Goal: Transaction & Acquisition: Download file/media

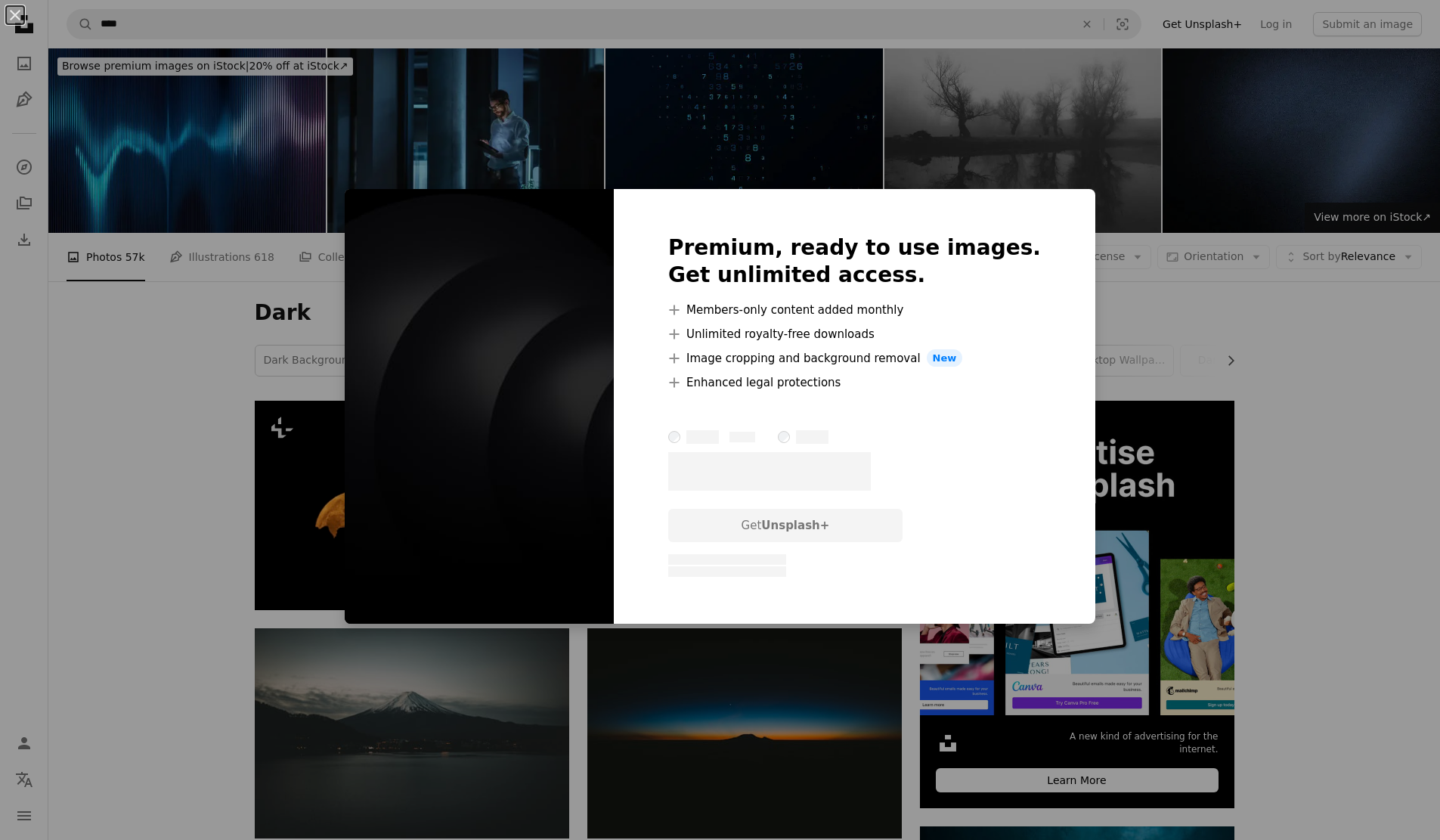
scroll to position [756, 0]
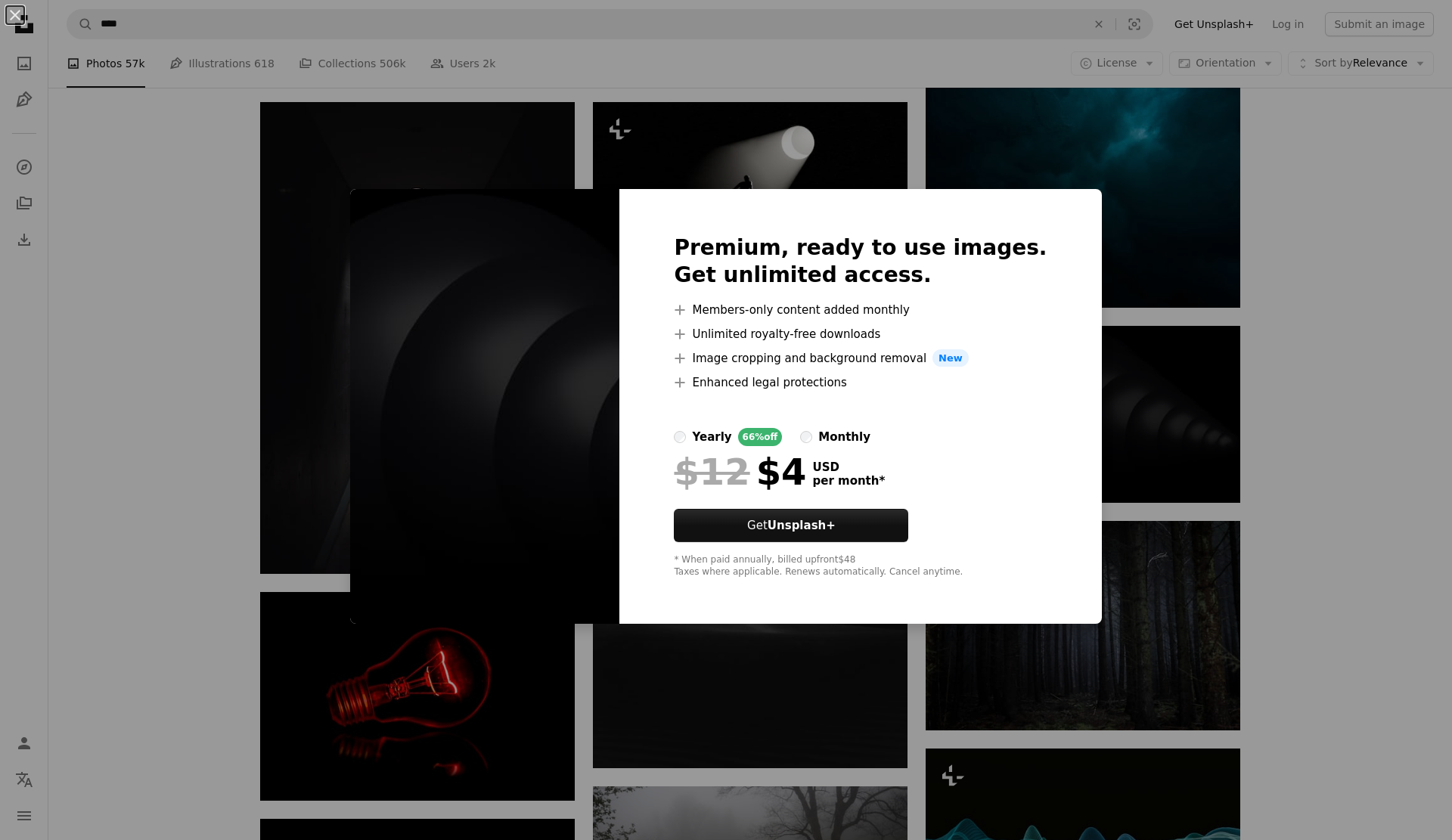
click at [1179, 486] on div "An X shape Premium, ready to use images. Get unlimited access. A plus sign Memb…" at bounding box center [726, 420] width 1452 height 840
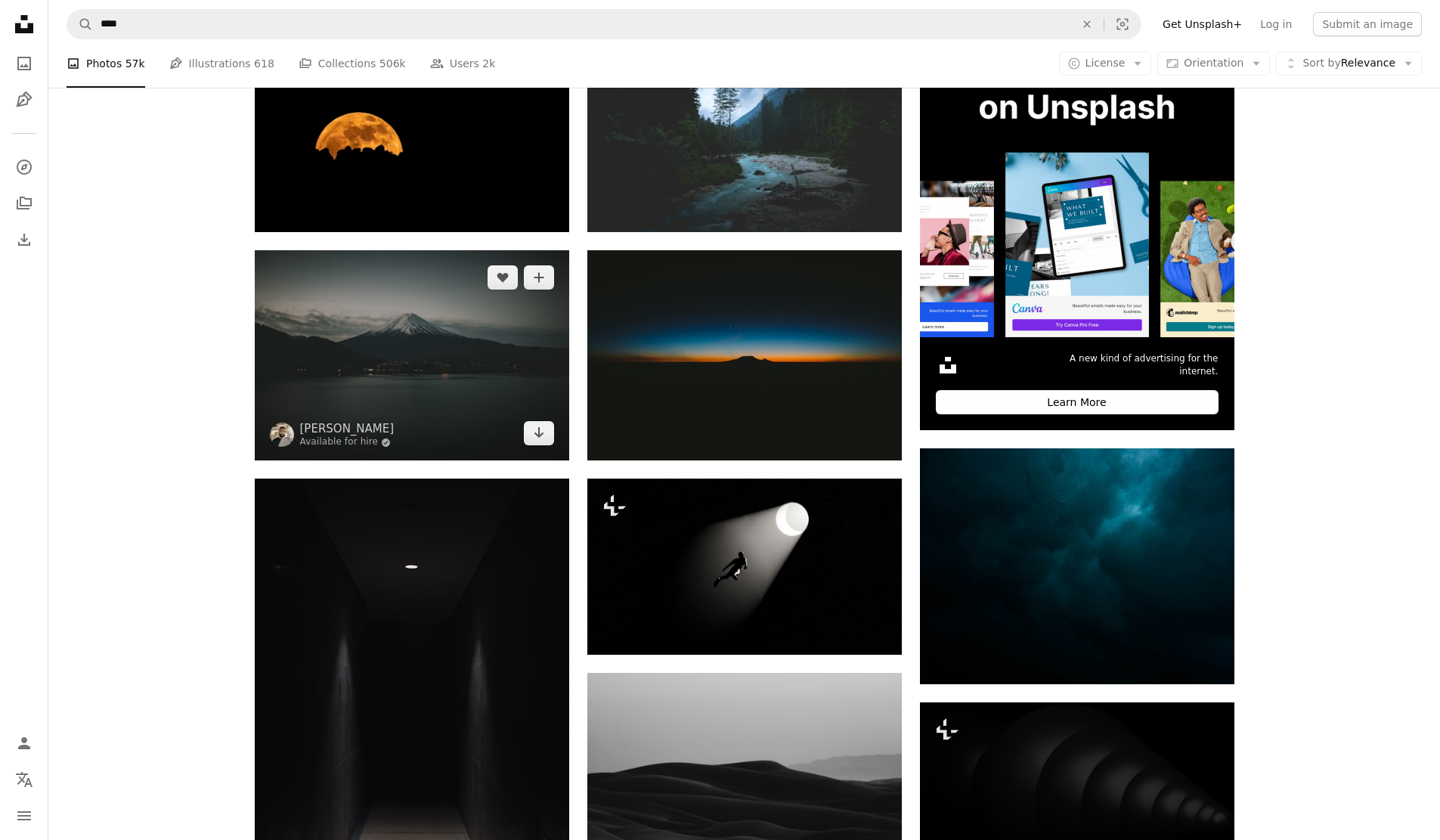
scroll to position [151, 0]
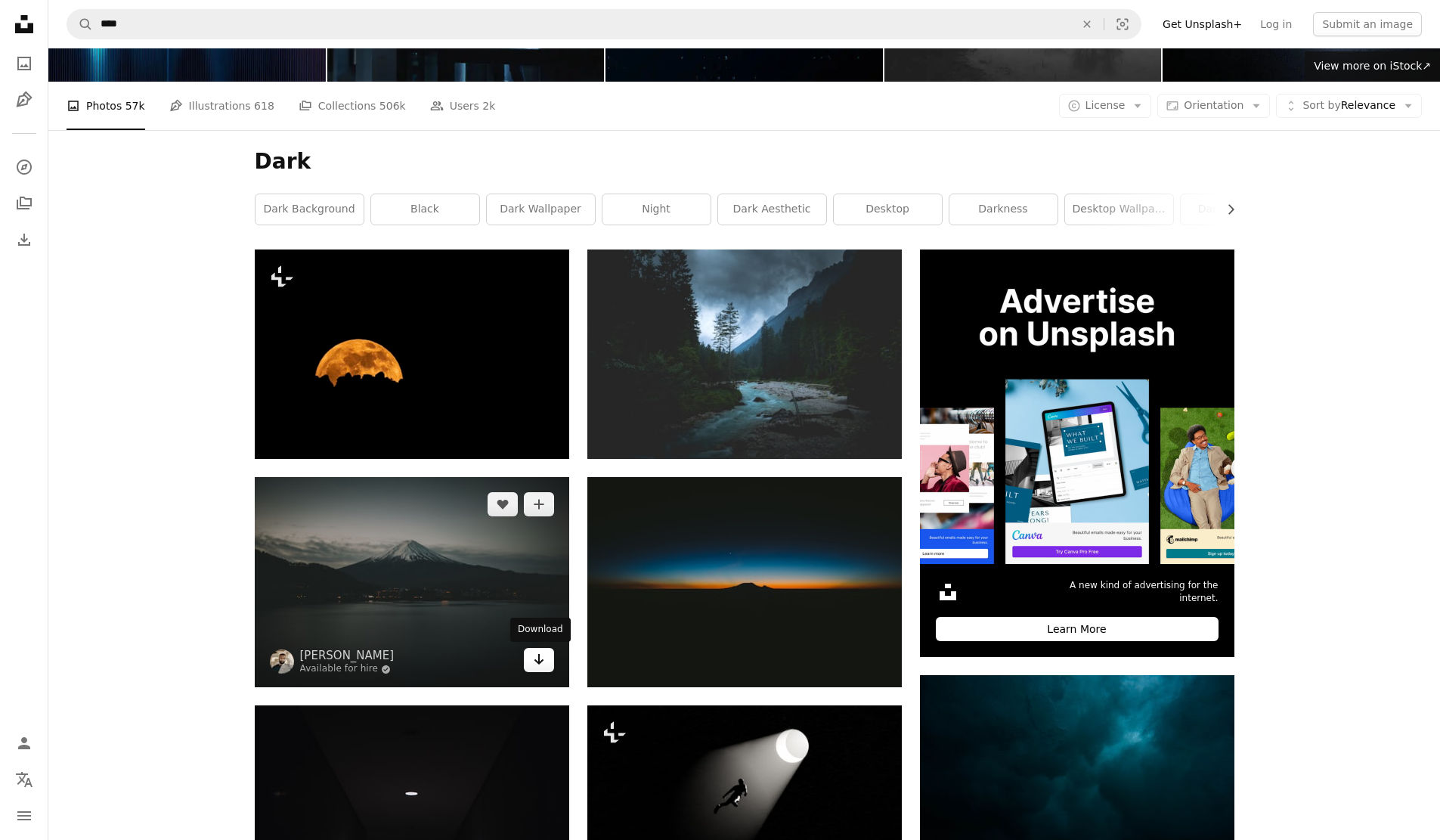
click at [538, 658] on icon "Download" at bounding box center [538, 659] width 10 height 10
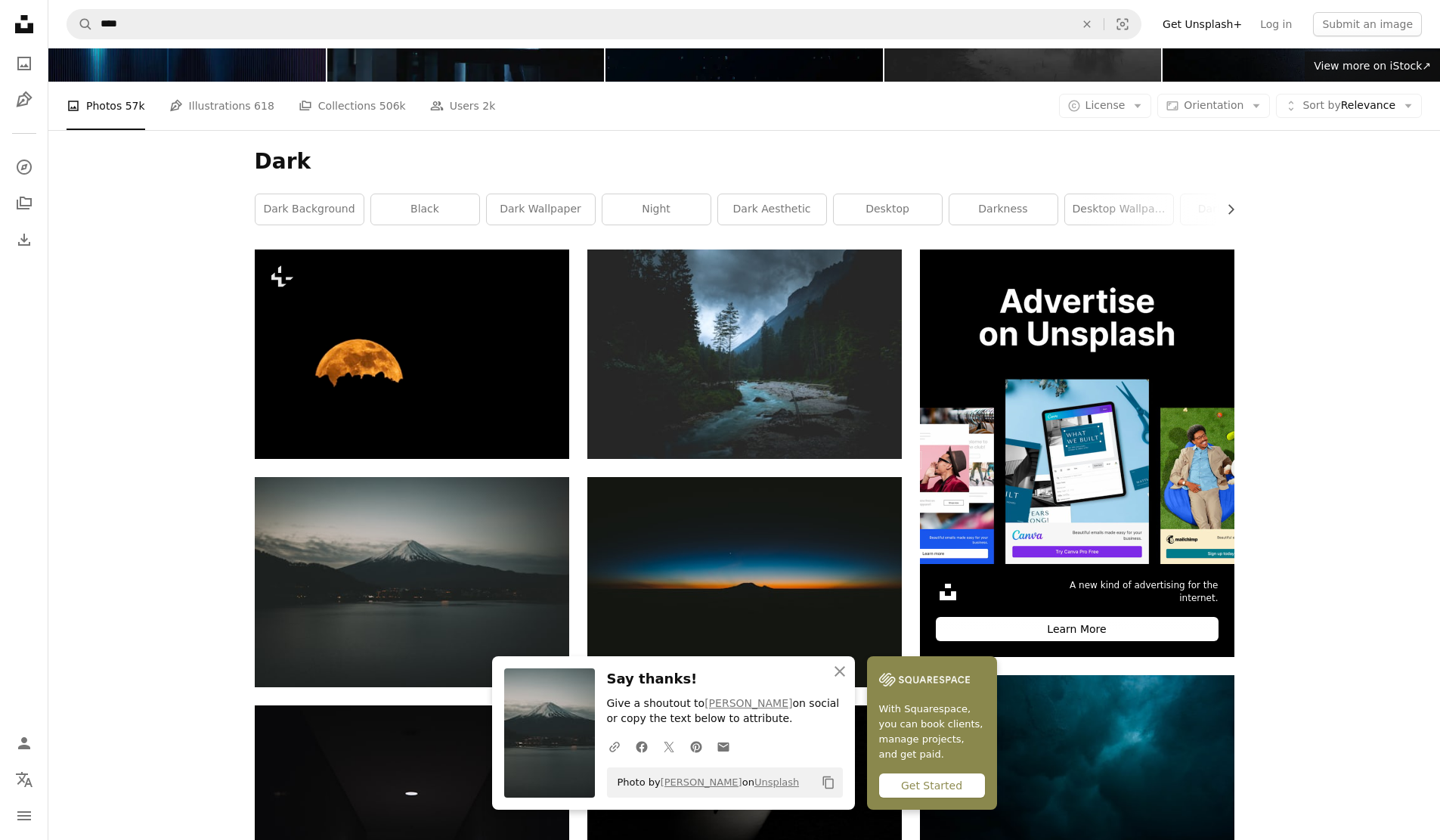
click at [902, 782] on div "Get Started" at bounding box center [932, 785] width 106 height 25
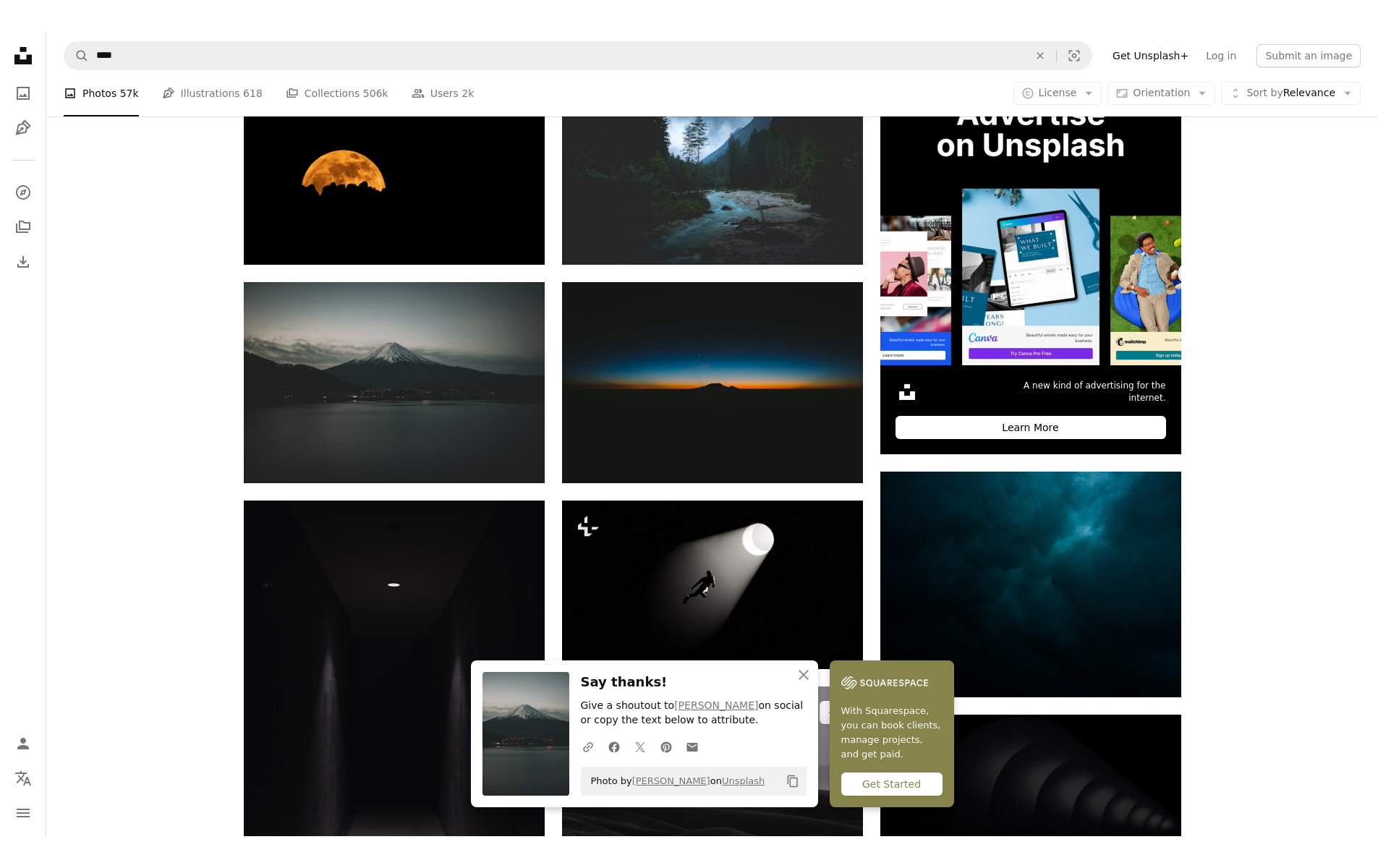
scroll to position [651, 0]
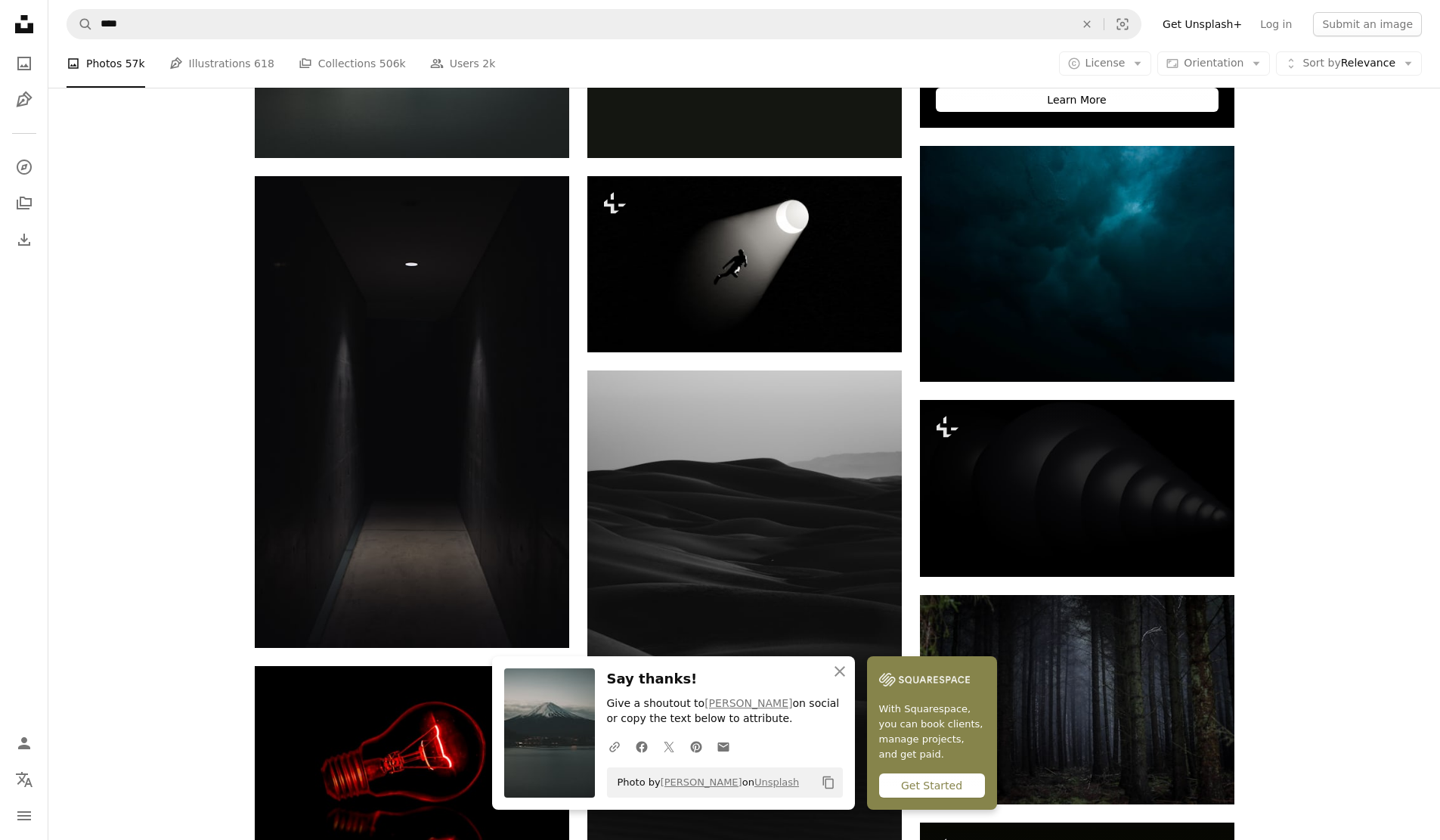
click at [1338, 453] on div "Plus sign for Unsplash+ A heart A plus sign [PERSON_NAME] For Unsplash+ A lock …" at bounding box center [744, 735] width 1392 height 2029
drag, startPoint x: 34, startPoint y: 367, endPoint x: 226, endPoint y: 7, distance: 408.0
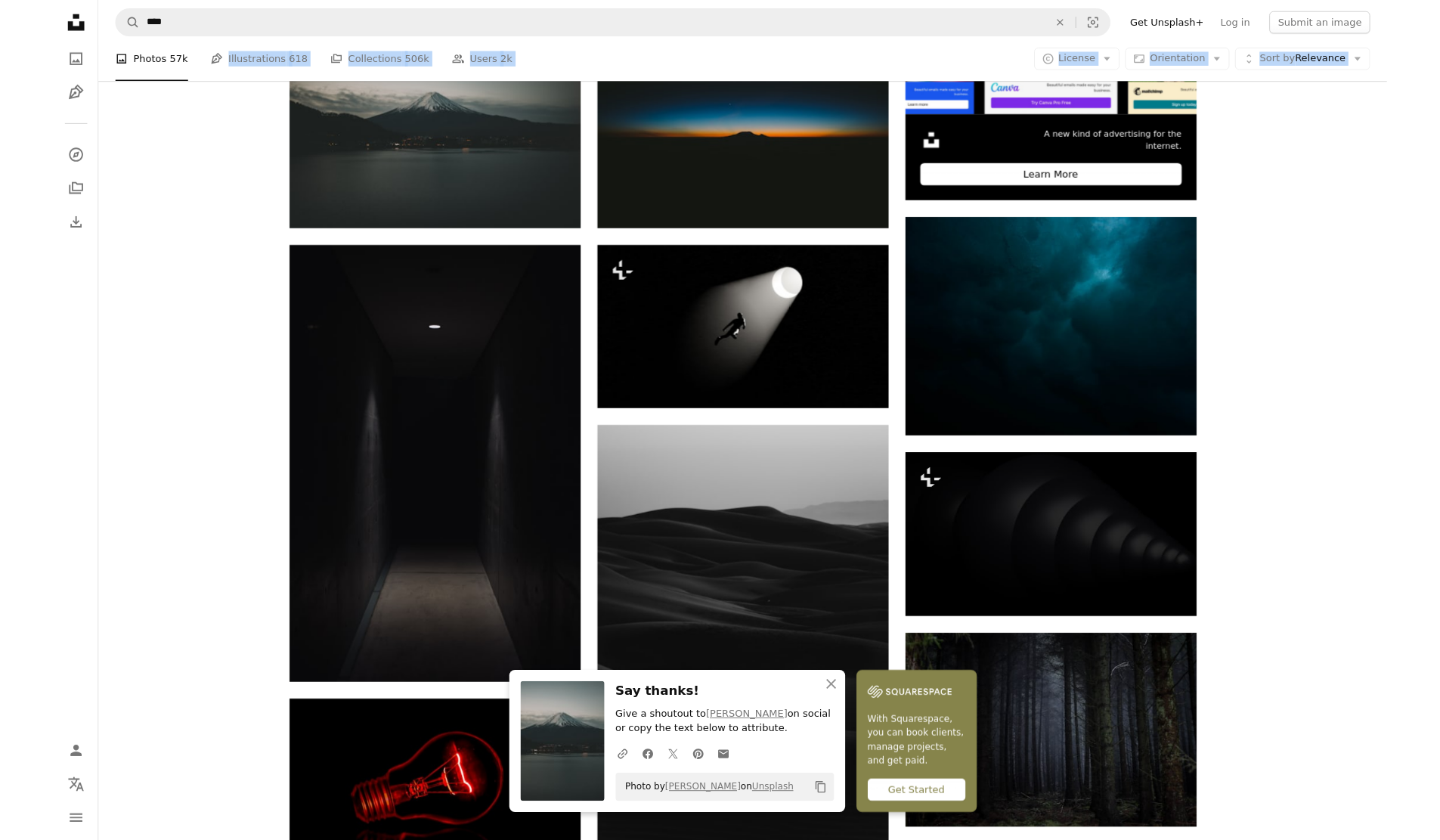
scroll to position [590, 0]
